Goal: Complete application form

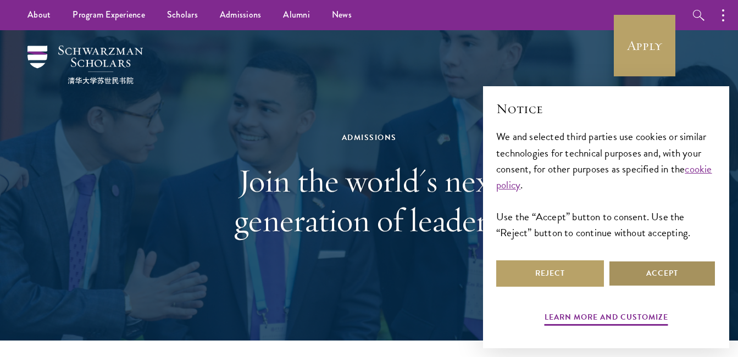
click at [659, 278] on button "Accept" at bounding box center [662, 273] width 108 height 26
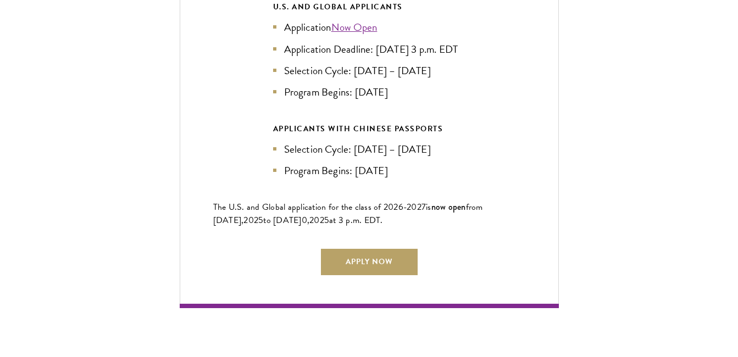
scroll to position [2499, 0]
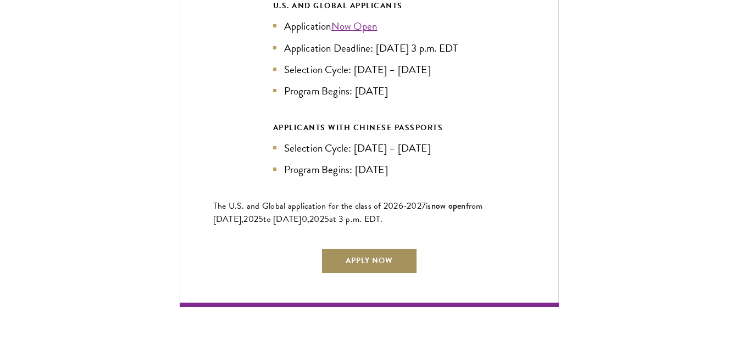
click at [361, 256] on link "Apply Now" at bounding box center [369, 261] width 97 height 26
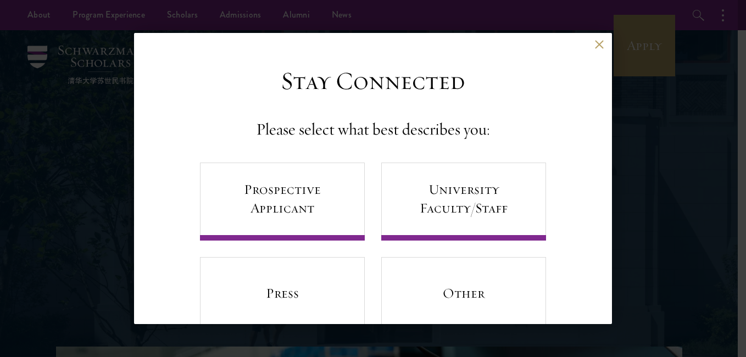
scroll to position [36, 0]
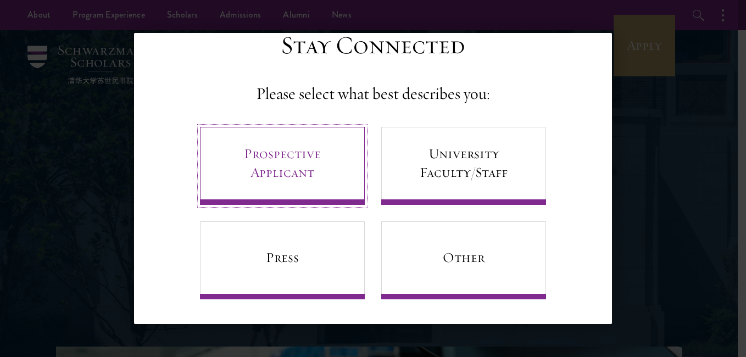
click at [241, 171] on link "Prospective Applicant" at bounding box center [282, 166] width 165 height 78
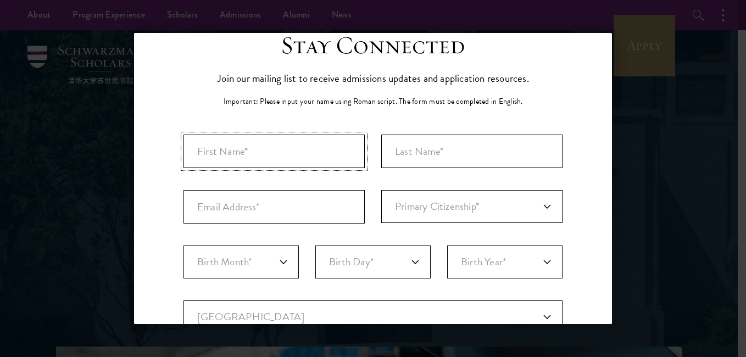
click at [210, 156] on input "First Name*" at bounding box center [274, 152] width 181 height 34
type input "Ikechukwu"
type input "[PERSON_NAME]"
type input "[EMAIL_ADDRESS][DOMAIN_NAME]"
select select "06"
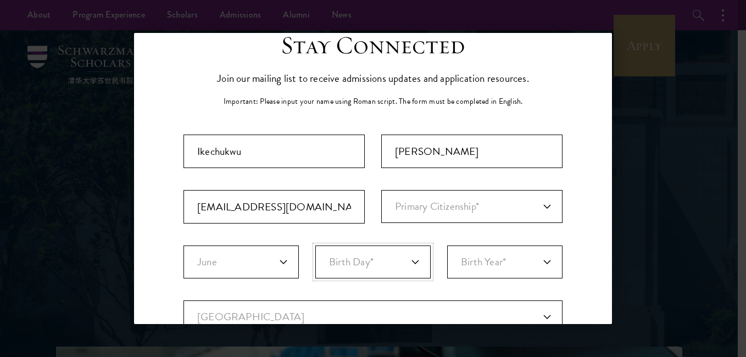
select select "06"
select select "1998"
select select "NI"
type input "[GEOGRAPHIC_DATA]"
select select "[GEOGRAPHIC_DATA]"
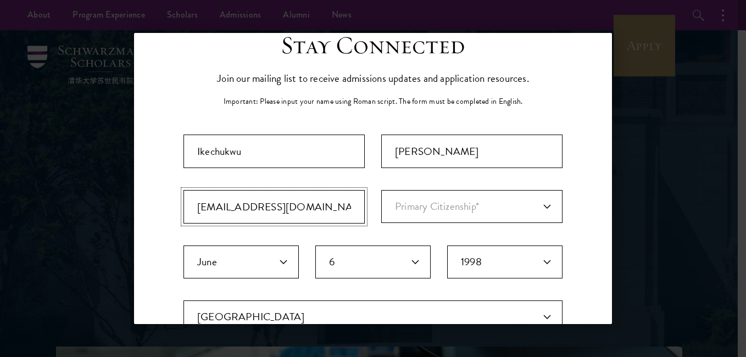
click at [227, 210] on input "[EMAIL_ADDRESS][DOMAIN_NAME]" at bounding box center [274, 207] width 181 height 34
click at [286, 208] on input "[EMAIL_ADDRESS][DOMAIN_NAME]" at bounding box center [274, 207] width 181 height 34
type input "i"
type input "[EMAIL_ADDRESS][DOMAIN_NAME]"
click at [525, 201] on select "Primary Citizenship* [GEOGRAPHIC_DATA] [DEMOGRAPHIC_DATA] [DEMOGRAPHIC_DATA] [D…" at bounding box center [471, 206] width 181 height 33
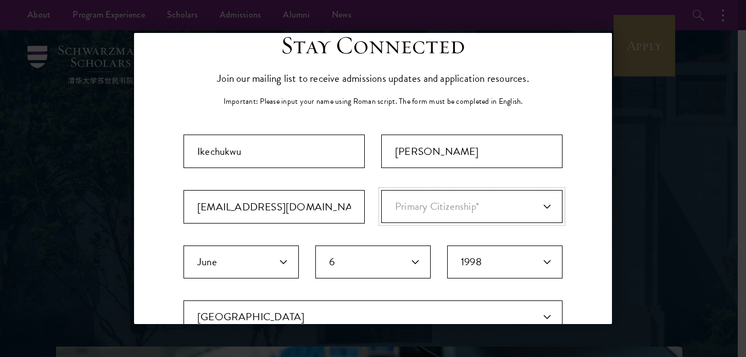
select select "NI"
click at [381, 190] on select "Primary Citizenship* [GEOGRAPHIC_DATA] [DEMOGRAPHIC_DATA] [DEMOGRAPHIC_DATA] [D…" at bounding box center [471, 206] width 181 height 33
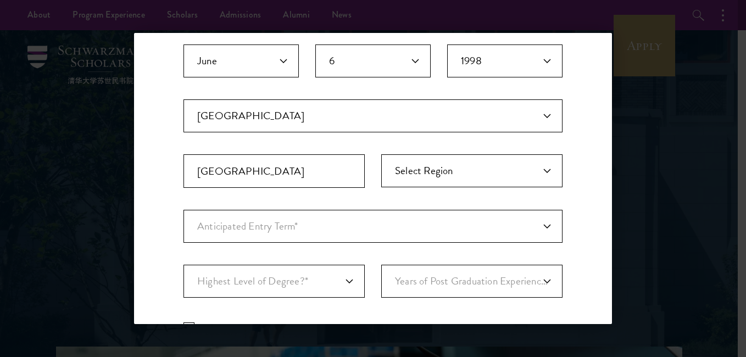
scroll to position [236, 0]
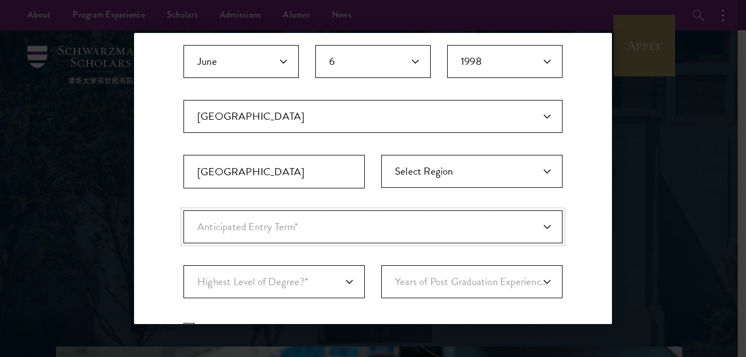
click at [209, 231] on select "Anticipated Entry Term* [DATE] (Application opens [DATE]) Just Exploring" at bounding box center [373, 226] width 379 height 33
select select "e64b8ab3-eabb-4867-96d5-7e6b4840665f"
click at [184, 210] on select "Anticipated Entry Term* [DATE] (Application opens [DATE]) Just Exploring" at bounding box center [373, 226] width 379 height 33
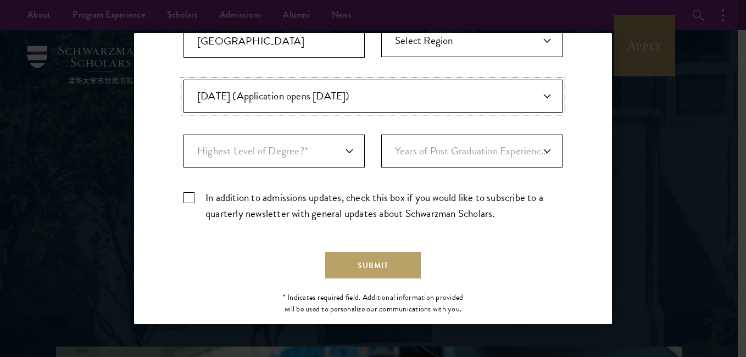
scroll to position [374, 0]
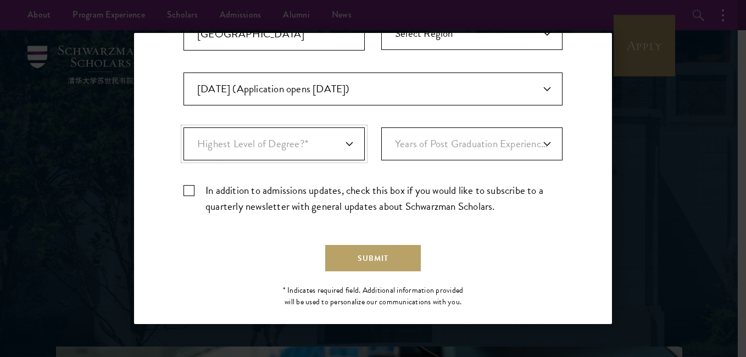
click at [205, 149] on select "Highest Level of Degree?* PHD Bachelor's Master's Current Undergraduate Student" at bounding box center [274, 143] width 181 height 33
select select "baef124f-e103-44b1-8ca6-5d0669438e44"
click at [184, 127] on select "Highest Level of Degree?* PHD Bachelor's Master's Current Undergraduate Student" at bounding box center [274, 143] width 181 height 33
click at [524, 146] on select "Years of Post Graduation Experience?* 1 2 3 4 5 6 7 8 9 10" at bounding box center [471, 143] width 181 height 33
click at [189, 190] on label "In addition to admissions updates, check this box if you would like to subscrib…" at bounding box center [373, 198] width 379 height 32
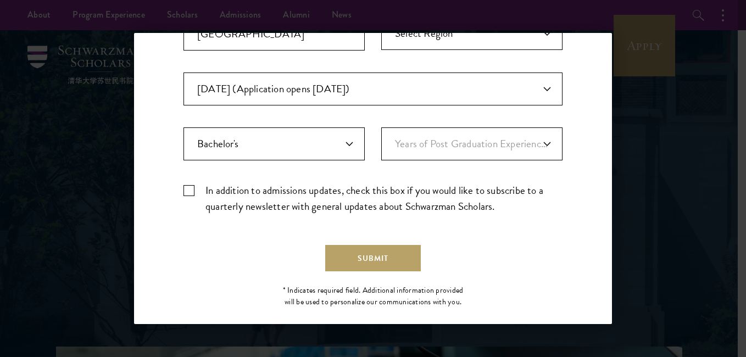
click at [189, 190] on input "In addition to admissions updates, check this box if you would like to subscrib…" at bounding box center [373, 185] width 379 height 7
checkbox input "true"
click at [389, 261] on button "Submit" at bounding box center [373, 258] width 96 height 26
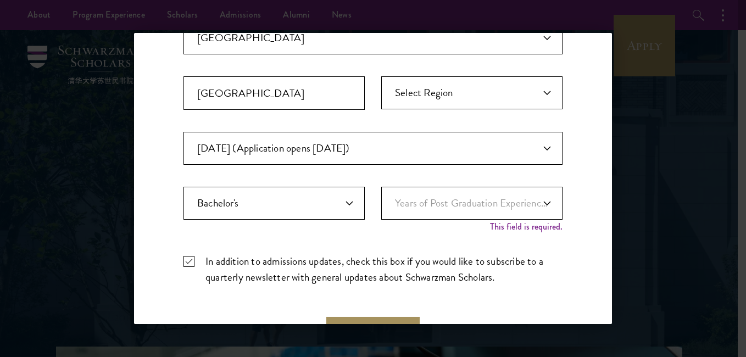
scroll to position [402, 0]
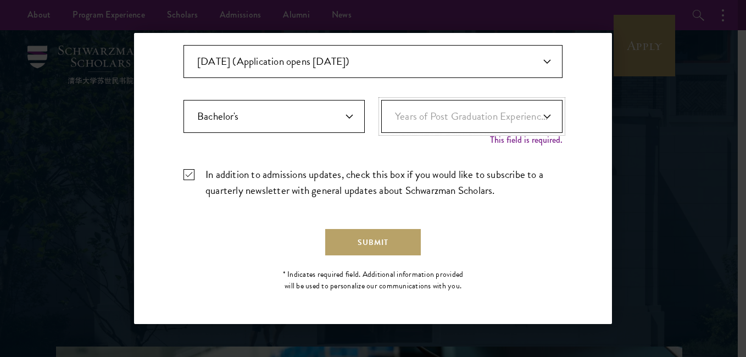
click at [532, 118] on select "Years of Post Graduation Experience?* 1 2 3 4 5 6 7 8 9 10" at bounding box center [471, 116] width 181 height 33
select select "4"
click at [381, 112] on select "Years of Post Graduation Experience?* 1 2 3 4 5 6 7 8 9 10" at bounding box center [471, 116] width 181 height 33
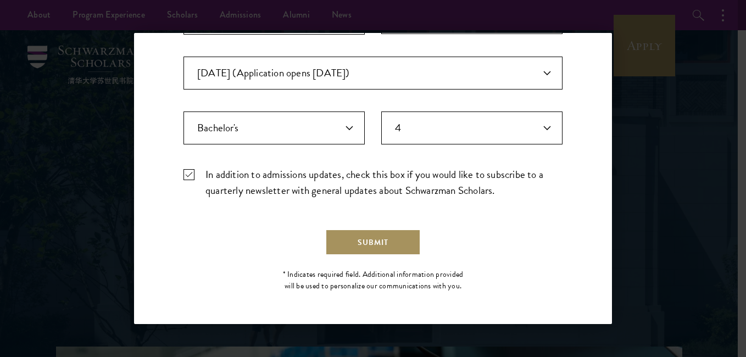
click at [382, 256] on button "Submit" at bounding box center [373, 242] width 96 height 26
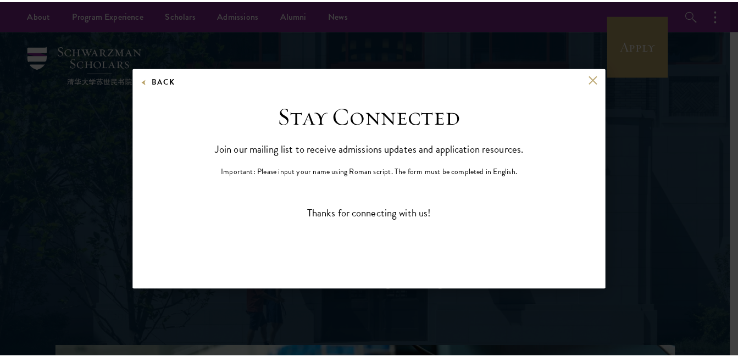
scroll to position [0, 0]
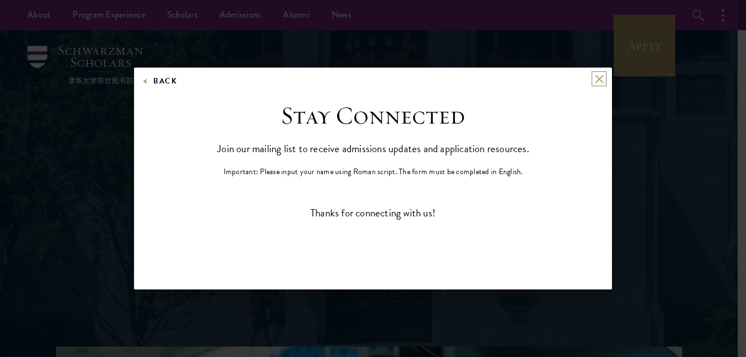
click at [600, 79] on button at bounding box center [599, 78] width 9 height 9
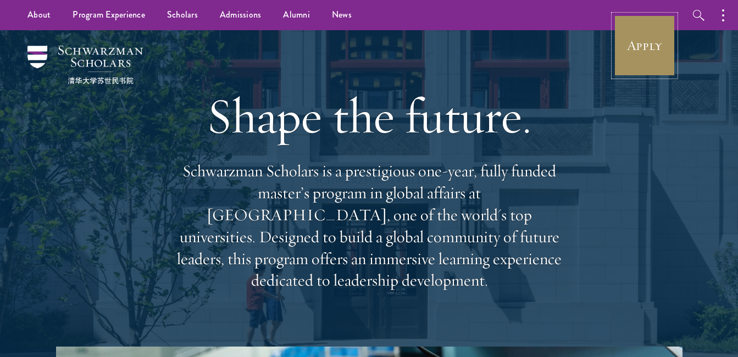
click at [646, 47] on link "Apply" at bounding box center [645, 46] width 62 height 62
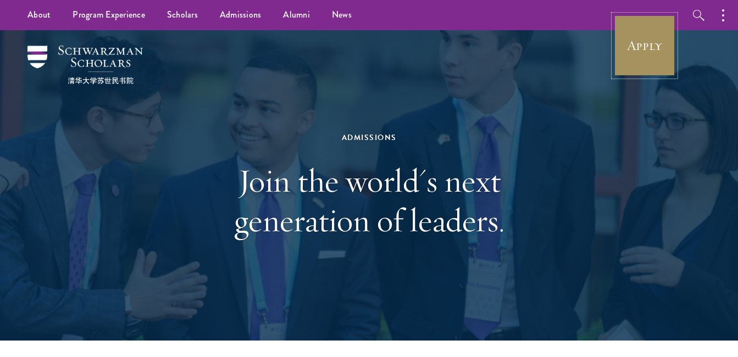
click at [645, 45] on link "Apply" at bounding box center [645, 46] width 62 height 62
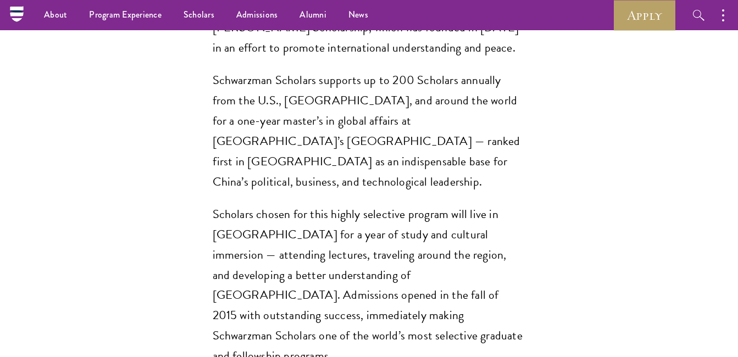
scroll to position [862, 0]
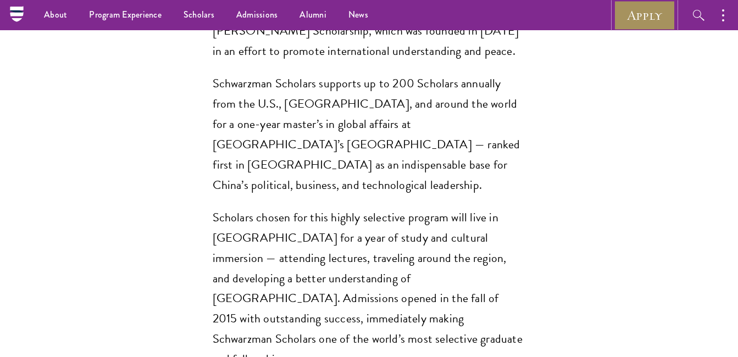
click at [645, 19] on link "Apply" at bounding box center [645, 15] width 62 height 30
